Goal: Communication & Community: Share content

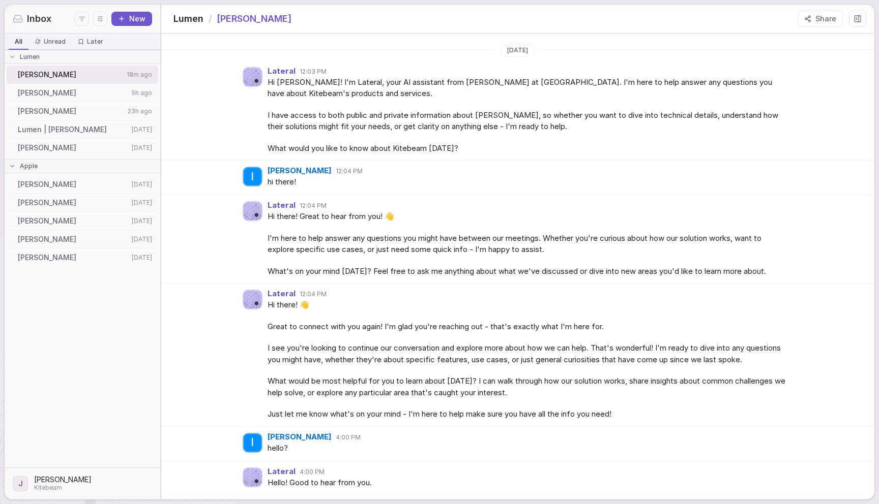
scroll to position [151, 0]
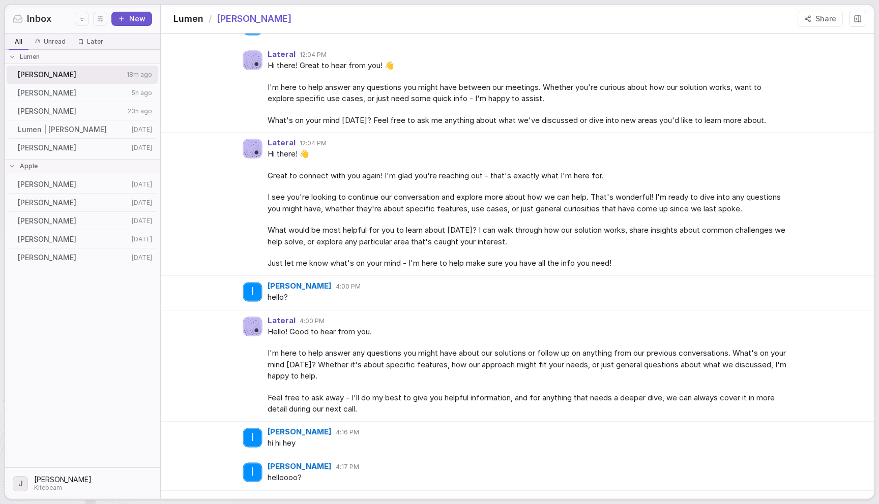
click at [818, 17] on button "Share" at bounding box center [819, 19] width 45 height 16
click at [761, 119] on span "What's on your mind [DATE]? Feel free to ask me anything about what we've discu…" at bounding box center [527, 121] width 521 height 12
click at [820, 24] on button "Share" at bounding box center [819, 19] width 45 height 16
click at [822, 66] on button "Copy link" at bounding box center [824, 61] width 36 height 12
click at [768, 147] on div "Lateral 12:04 PM Hi there! 👋 Great to connect with you again! I'm glad you're r…" at bounding box center [527, 204] width 521 height 131
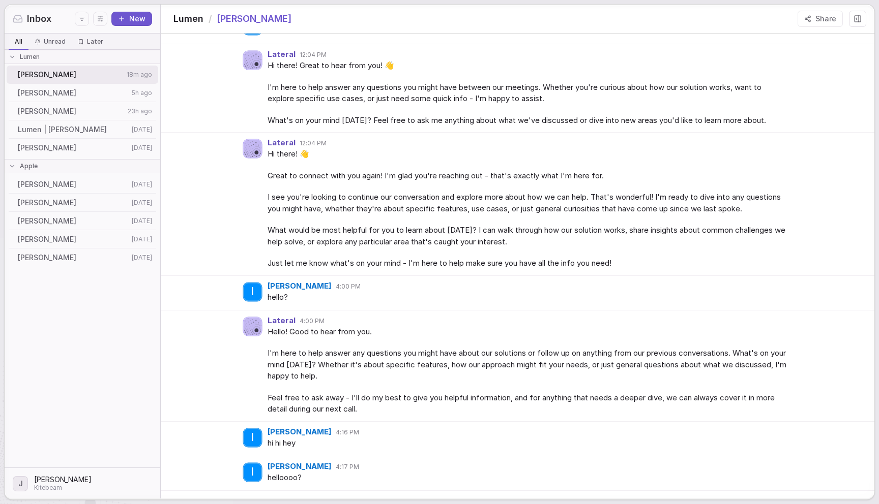
click at [206, 246] on div "Lateral 12:04 PM Hi there! 👋 Great to connect with you again! I'm glad you're r…" at bounding box center [517, 204] width 713 height 143
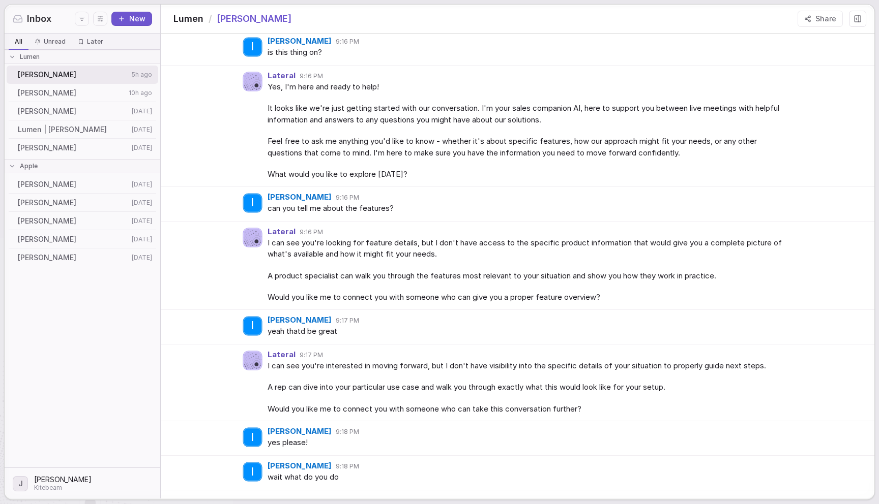
click at [52, 92] on span "[PERSON_NAME]" at bounding box center [72, 93] width 108 height 10
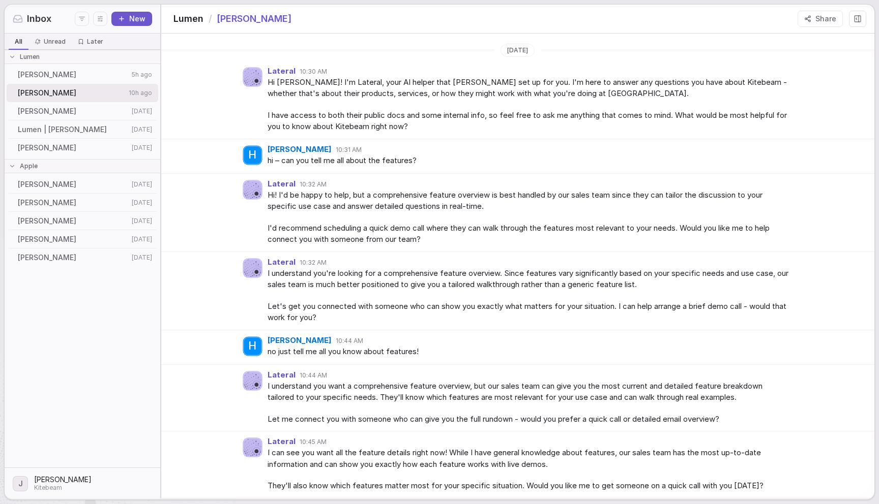
click at [72, 79] on span "[PERSON_NAME]" at bounding box center [73, 75] width 111 height 10
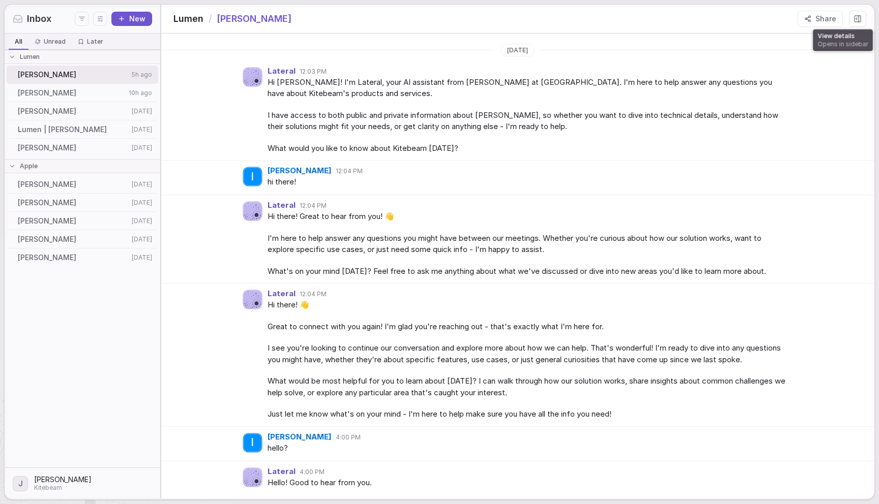
click at [855, 17] on icon at bounding box center [857, 19] width 8 height 8
